Goal: Task Accomplishment & Management: Manage account settings

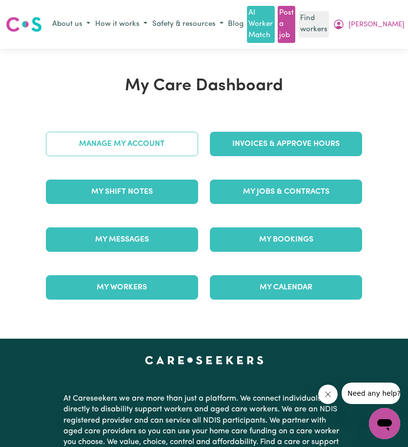
click at [90, 147] on link "Manage My Account" at bounding box center [122, 144] width 152 height 24
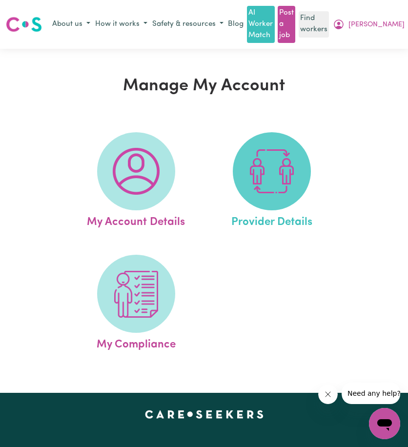
click at [304, 186] on span at bounding box center [272, 171] width 78 height 78
select select "NDIS_FUNDING_PLAN_MANAGED"
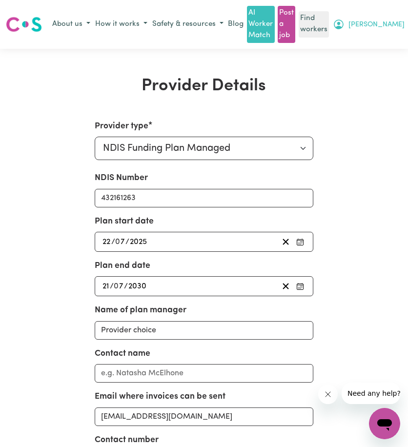
click at [404, 23] on span "[PERSON_NAME]" at bounding box center [376, 24] width 56 height 11
click at [374, 62] on link "Logout" at bounding box center [367, 62] width 77 height 19
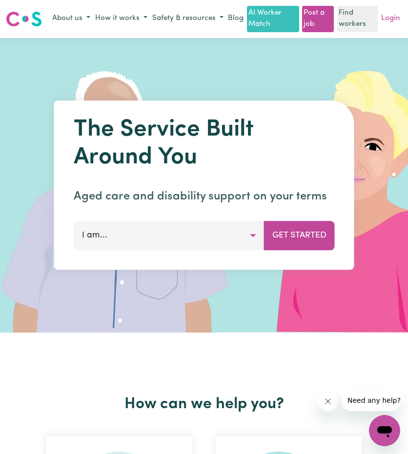
click at [392, 26] on link "Login" at bounding box center [390, 18] width 23 height 15
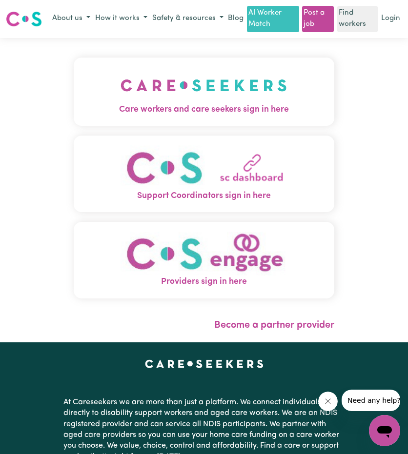
click at [258, 88] on img "Care workers and care seekers sign in here" at bounding box center [203, 85] width 166 height 36
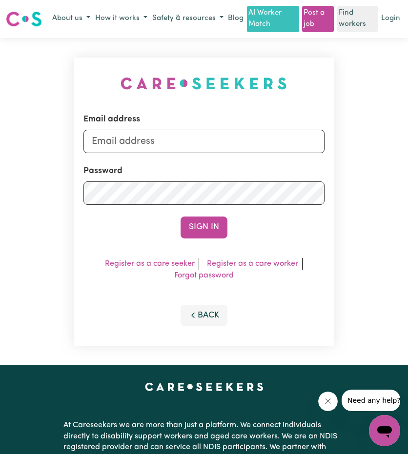
click at [189, 139] on div "Email address" at bounding box center [203, 133] width 240 height 40
click at [189, 153] on input "Email address" at bounding box center [203, 141] width 240 height 23
drag, startPoint x: 142, startPoint y: 155, endPoint x: 375, endPoint y: 184, distance: 234.8
click at [387, 172] on div "Email address [EMAIL_ADDRESS][PERSON_NAME][DOMAIN_NAME] Password Sign In Regist…" at bounding box center [204, 202] width 408 height 328
type input "superuser~[EMAIL_ADDRESS][DOMAIN_NAME]"
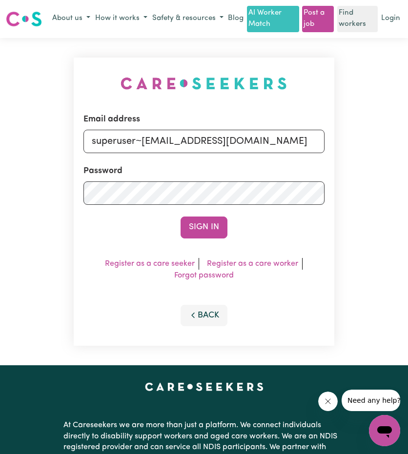
click at [213, 252] on div "Email address superuser~[EMAIL_ADDRESS][DOMAIN_NAME] Password Sign In Register …" at bounding box center [204, 202] width 260 height 289
click at [216, 238] on button "Sign In" at bounding box center [203, 226] width 47 height 21
